Goal: Information Seeking & Learning: Check status

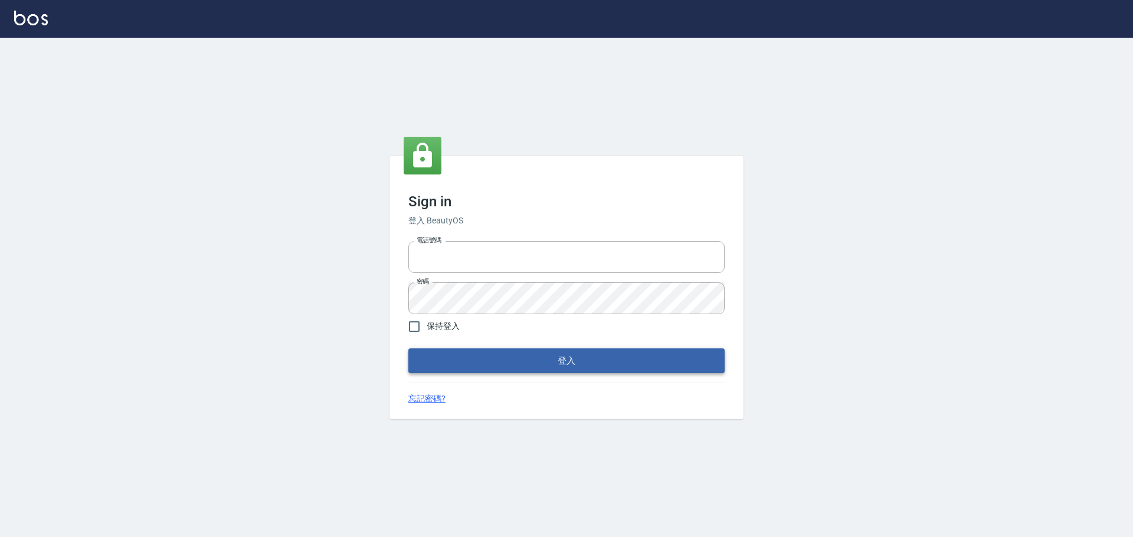
type input "0976821822"
click at [552, 368] on button "登入" at bounding box center [566, 361] width 316 height 25
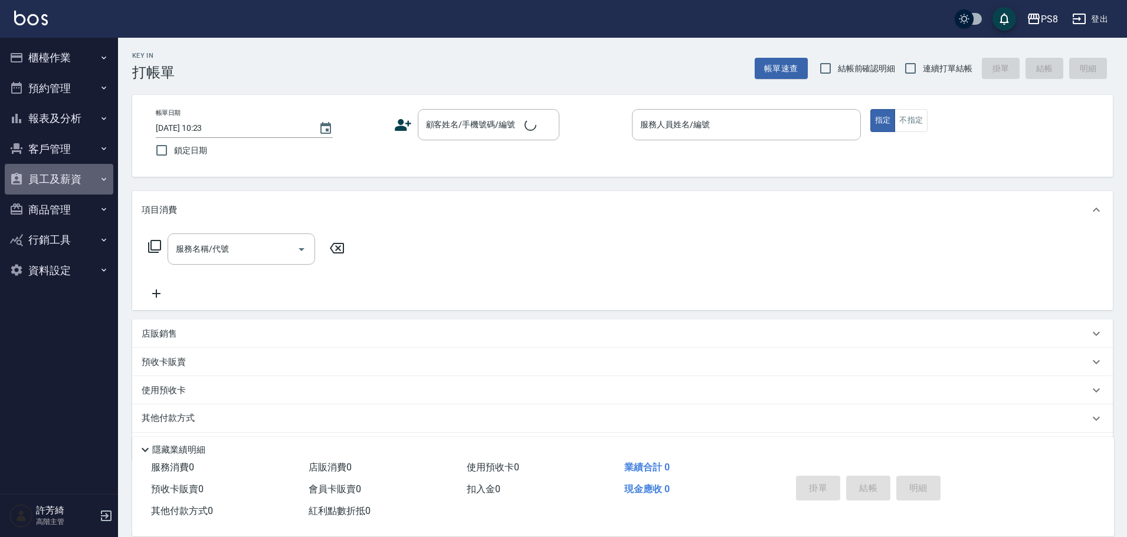
click at [54, 181] on button "員工及薪資" at bounding box center [59, 179] width 109 height 31
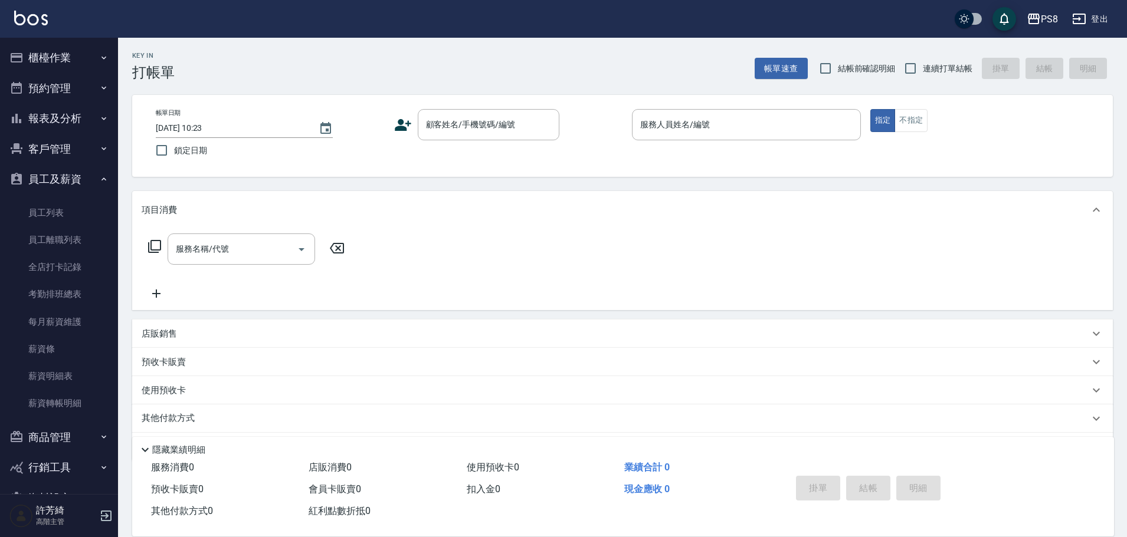
click at [65, 114] on button "報表及分析" at bounding box center [59, 118] width 109 height 31
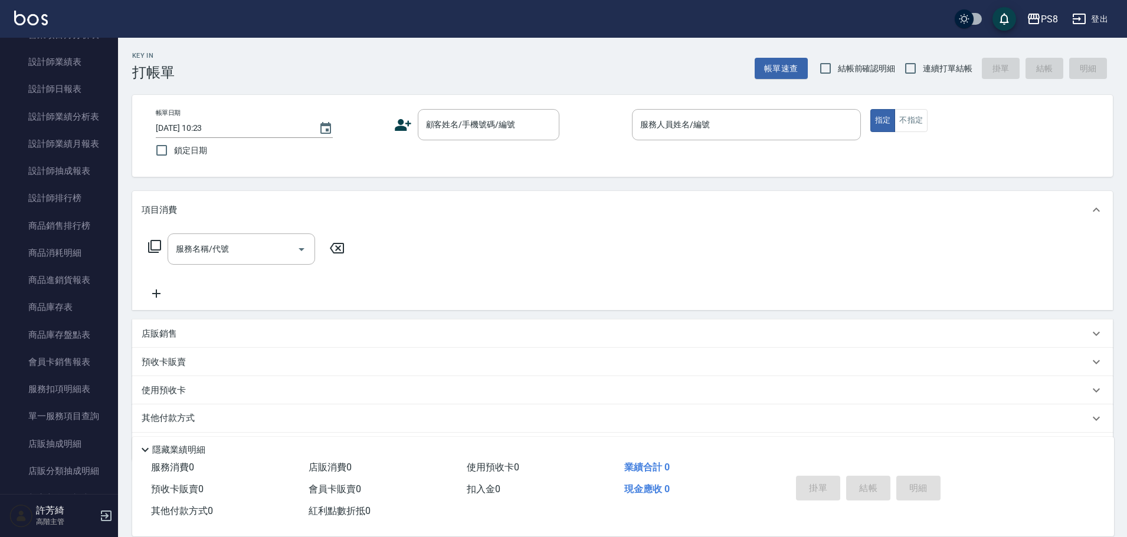
scroll to position [413, 0]
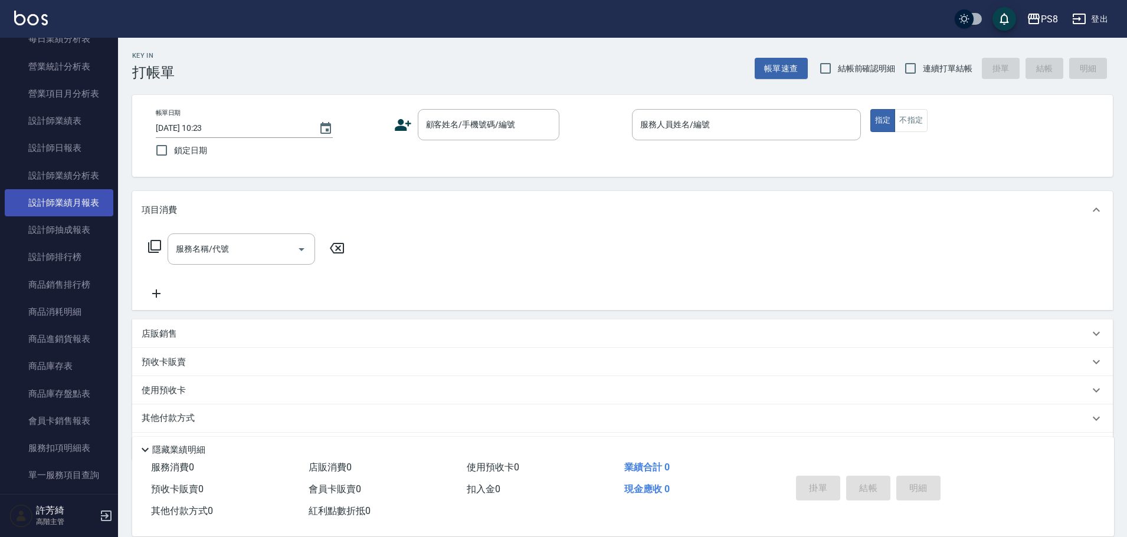
click at [74, 204] on link "設計師業績月報表" at bounding box center [59, 202] width 109 height 27
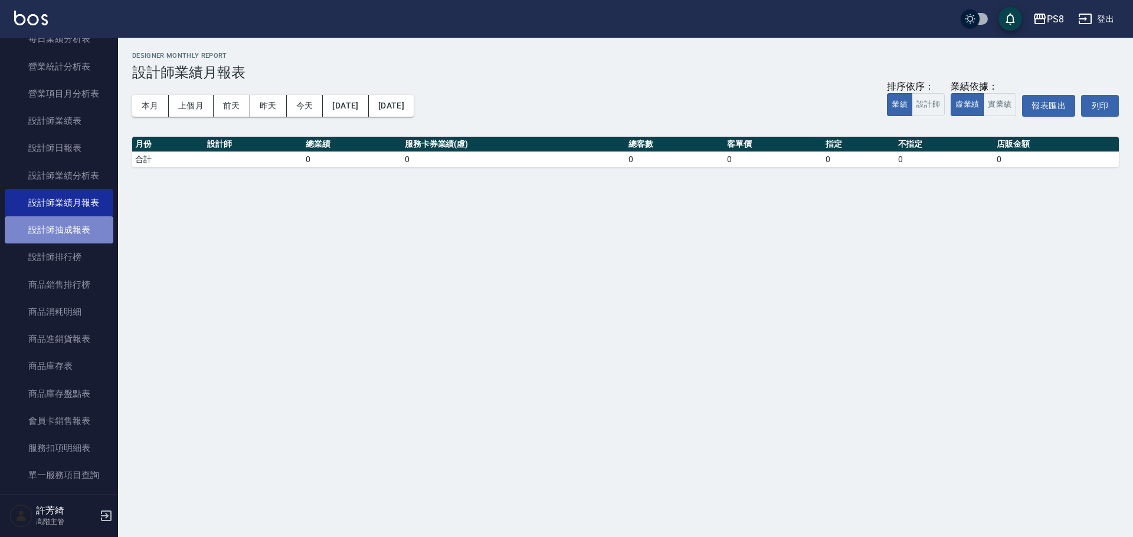
click at [74, 228] on link "設計師抽成報表" at bounding box center [59, 230] width 109 height 27
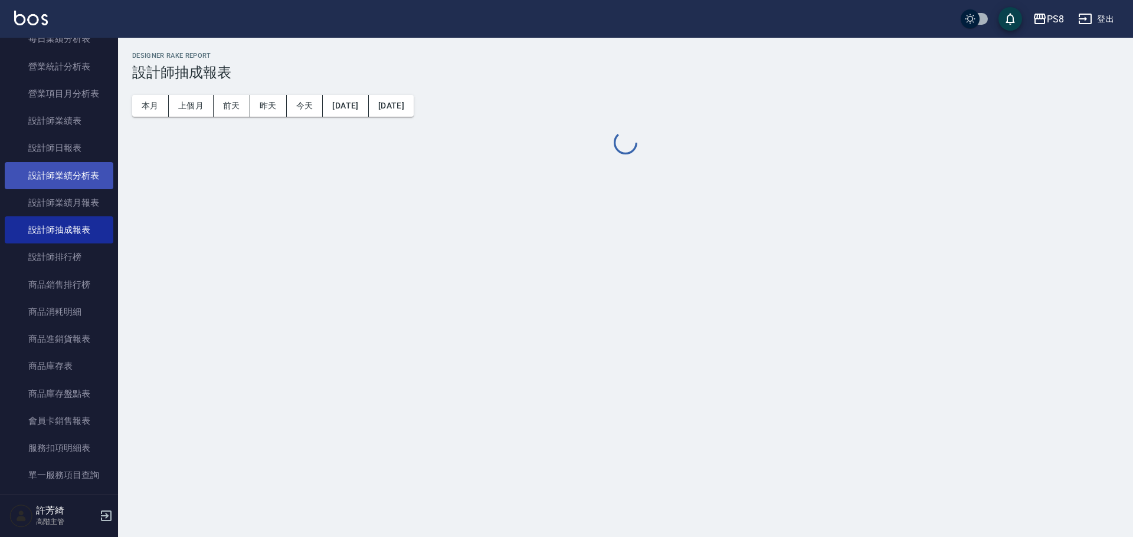
click at [76, 167] on link "設計師業績分析表" at bounding box center [59, 175] width 109 height 27
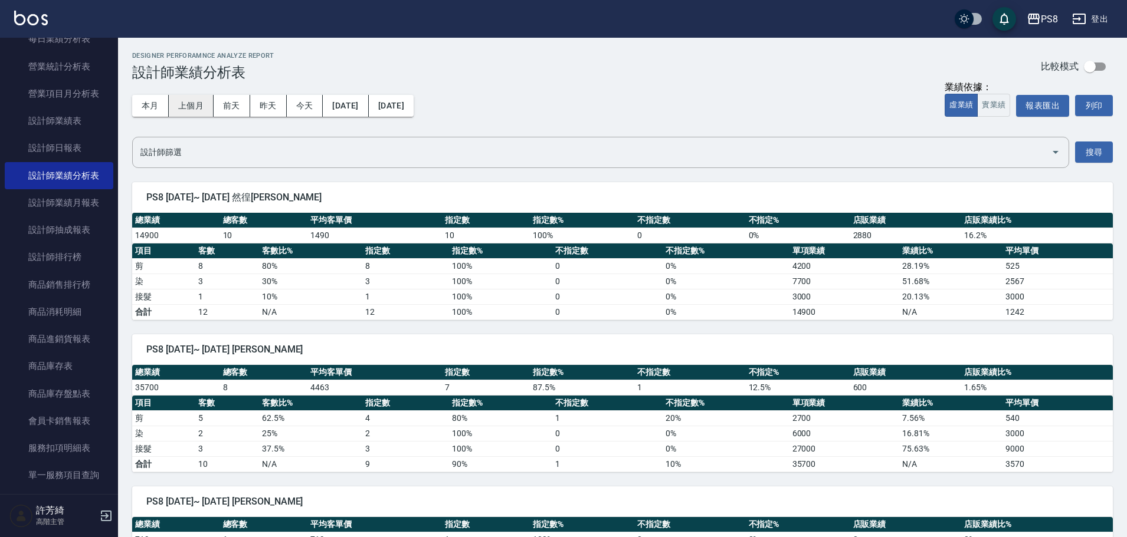
click at [191, 106] on button "上個月" at bounding box center [191, 106] width 45 height 22
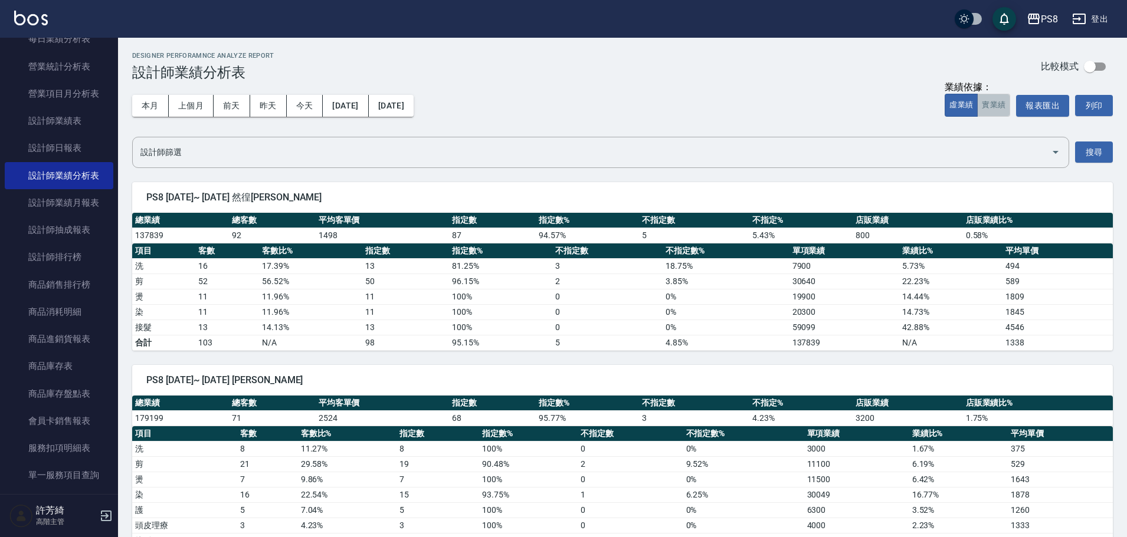
click at [992, 107] on button "實業績" at bounding box center [993, 105] width 33 height 23
click at [1103, 106] on button "列印" at bounding box center [1094, 105] width 38 height 21
